Goal: Transaction & Acquisition: Purchase product/service

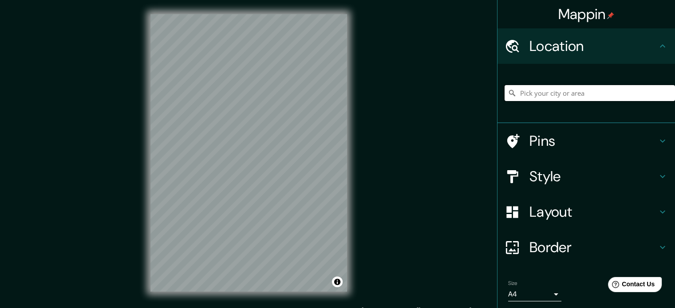
click at [523, 93] on input "Pick your city or area" at bounding box center [590, 93] width 170 height 16
paste input "[STREET_ADDRESS][PERSON_NAME]"
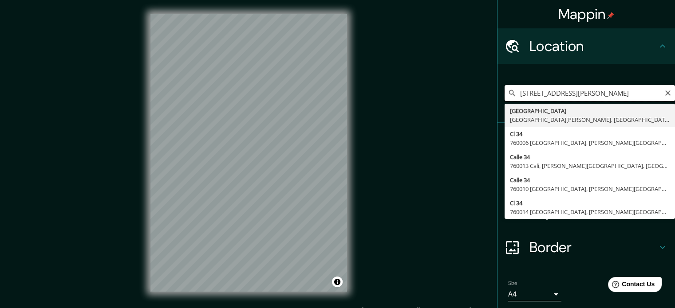
type input "[STREET_ADDRESS][PERSON_NAME]"
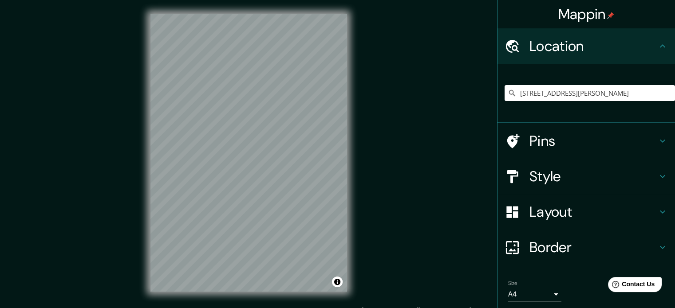
click at [554, 173] on h4 "Style" at bounding box center [593, 177] width 128 height 18
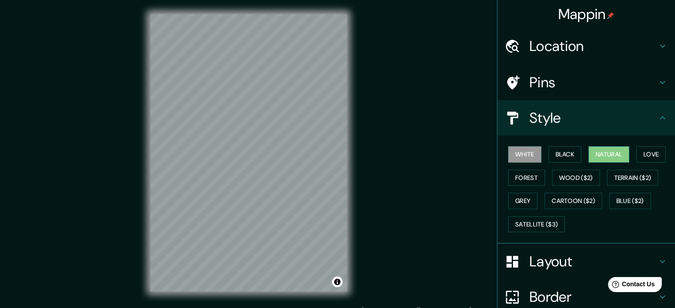
click at [620, 157] on button "Natural" at bounding box center [608, 154] width 41 height 16
click at [559, 150] on button "Black" at bounding box center [565, 154] width 33 height 16
click at [526, 152] on button "White" at bounding box center [524, 154] width 33 height 16
click at [557, 154] on button "Black" at bounding box center [565, 154] width 33 height 16
click at [354, 224] on div "© Mapbox © OpenStreetMap Improve this map" at bounding box center [248, 153] width 225 height 306
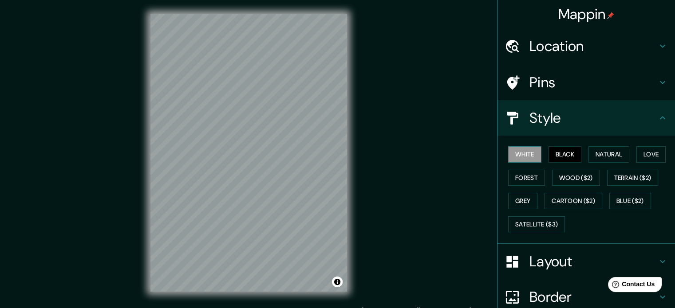
click at [520, 151] on button "White" at bounding box center [524, 154] width 33 height 16
click at [640, 154] on button "Love" at bounding box center [650, 154] width 29 height 16
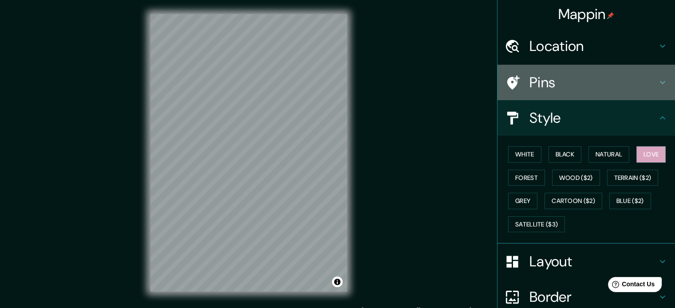
click at [657, 78] on icon at bounding box center [662, 82] width 11 height 11
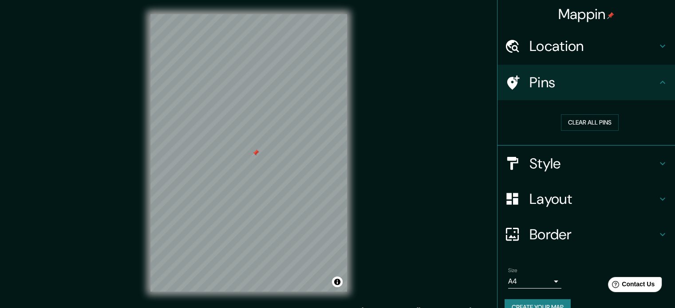
scroll to position [17, 0]
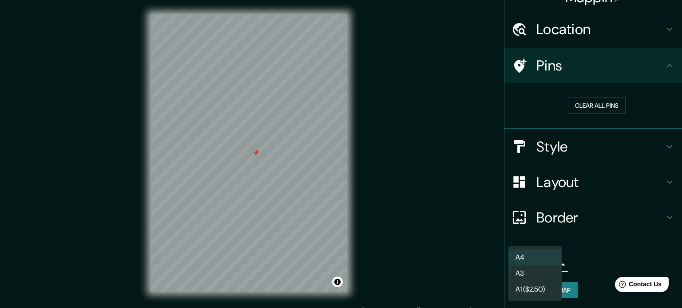
click at [540, 268] on body "Mappin Location Calle 34 Norte, 760050 Cali, Valle del Cauca, Colombia Pins Cle…" at bounding box center [341, 154] width 682 height 308
click at [540, 274] on li "A3" at bounding box center [534, 274] width 53 height 16
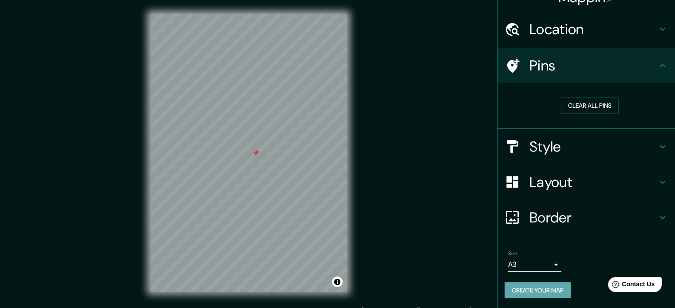
click at [543, 288] on button "Create your map" at bounding box center [538, 291] width 66 height 16
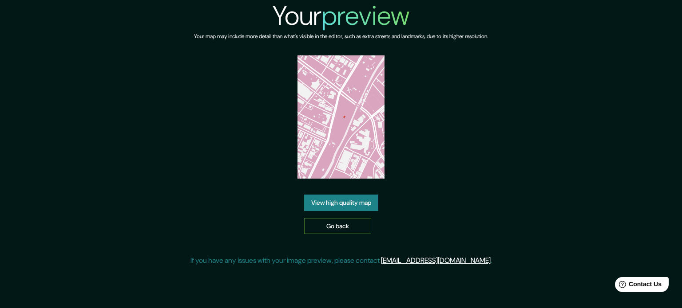
click at [351, 229] on link "Go back" at bounding box center [337, 226] width 67 height 16
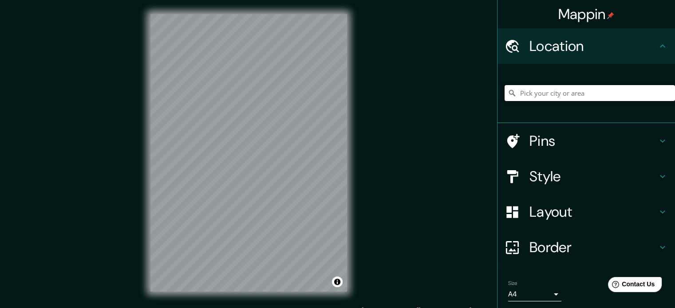
click at [589, 92] on input "Pick your city or area" at bounding box center [590, 93] width 170 height 16
paste input "Calle 34 Norte, 760050 Cali, Valle del Cauca, Colombia"
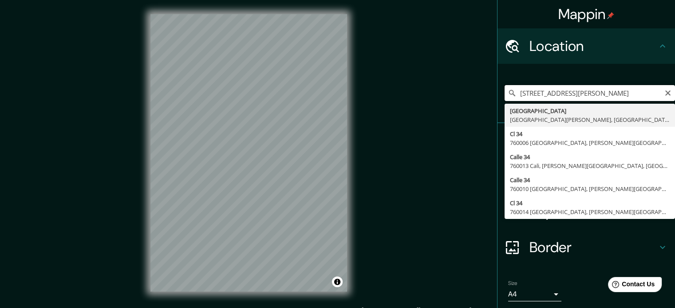
scroll to position [0, 27]
type input "Calle 34 Norte, 760050 Cali, Valle del Cauca, Colombia"
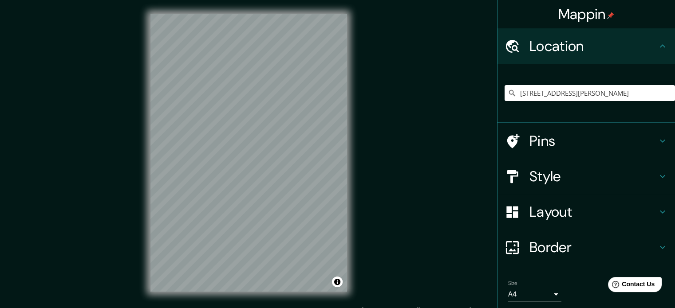
click at [532, 171] on h4 "Style" at bounding box center [593, 177] width 128 height 18
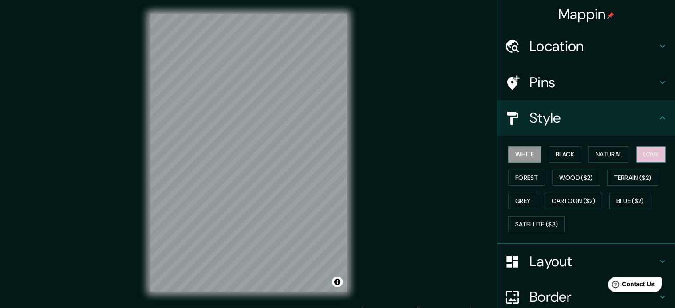
click at [645, 154] on button "Love" at bounding box center [650, 154] width 29 height 16
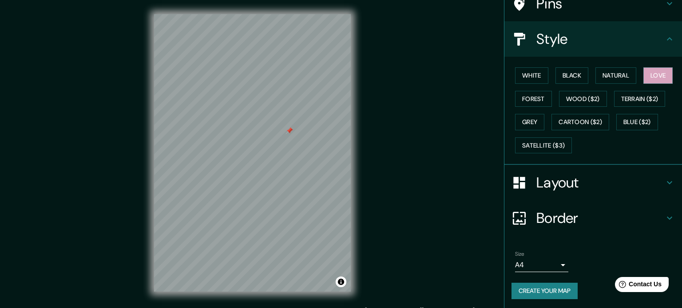
click at [524, 259] on body "Mappin Location Calle 34 Norte, 760050 Cali, Valle del Cauca, Colombia Pins Sty…" at bounding box center [341, 154] width 682 height 308
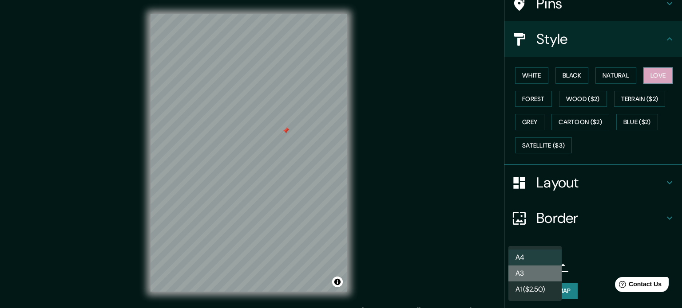
click at [528, 272] on li "A3" at bounding box center [534, 274] width 53 height 16
type input "a4"
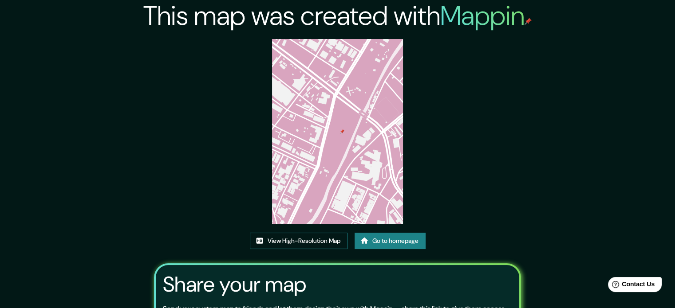
click at [303, 241] on link "View High-Resolution Map" at bounding box center [299, 241] width 98 height 16
click at [355, 173] on img at bounding box center [337, 131] width 131 height 185
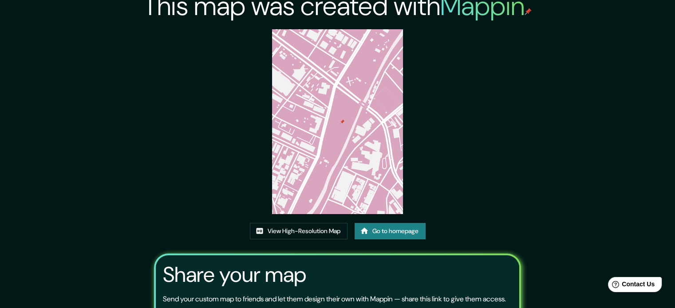
scroll to position [6, 0]
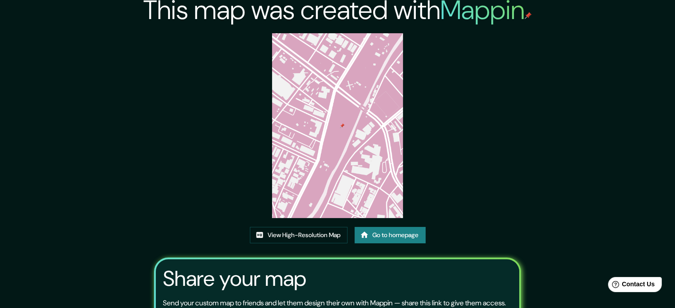
click at [363, 128] on img at bounding box center [337, 125] width 131 height 185
click at [294, 158] on img at bounding box center [337, 125] width 131 height 185
